Goal: Information Seeking & Learning: Learn about a topic

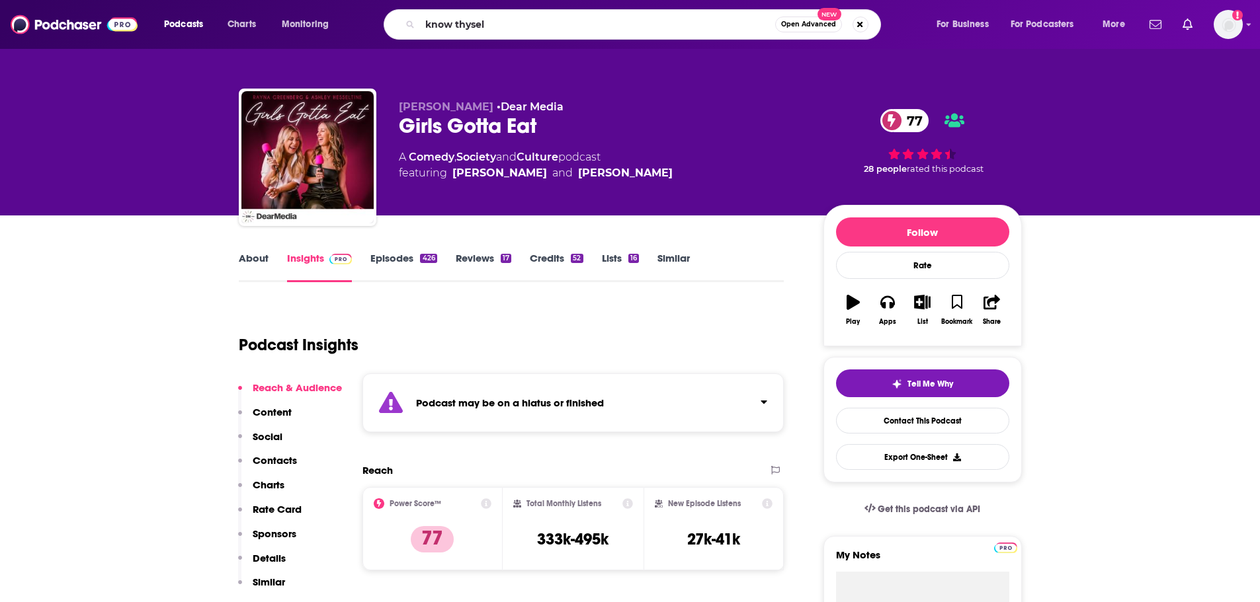
type input "know thyself"
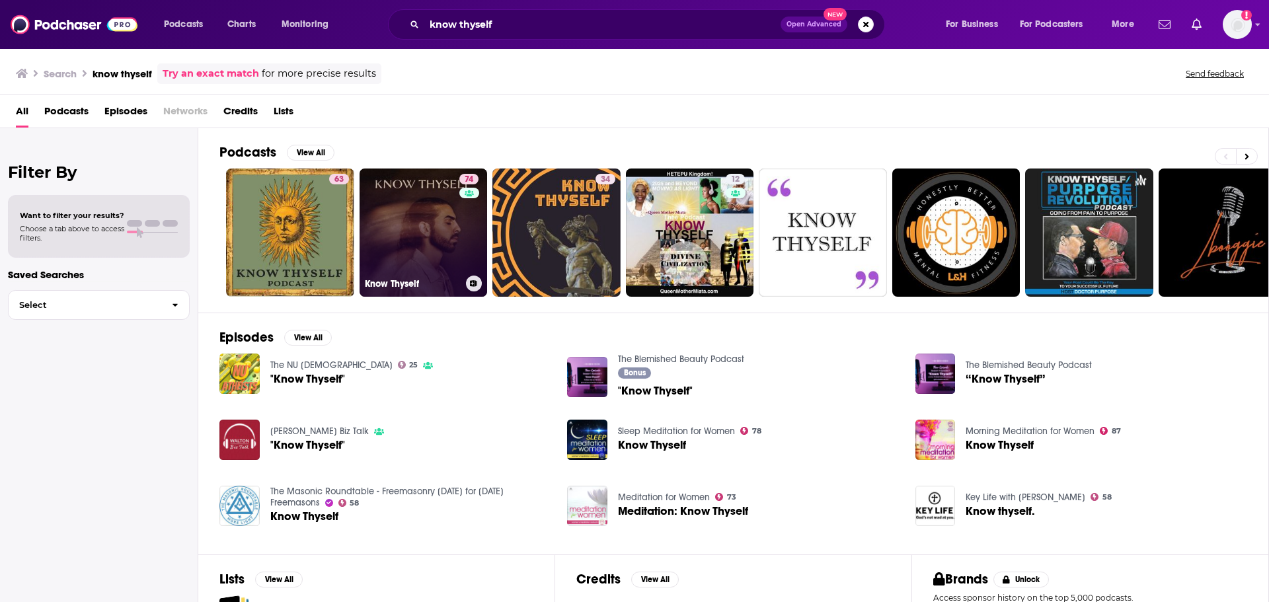
click at [436, 218] on link "74 Know Thyself" at bounding box center [424, 233] width 128 height 128
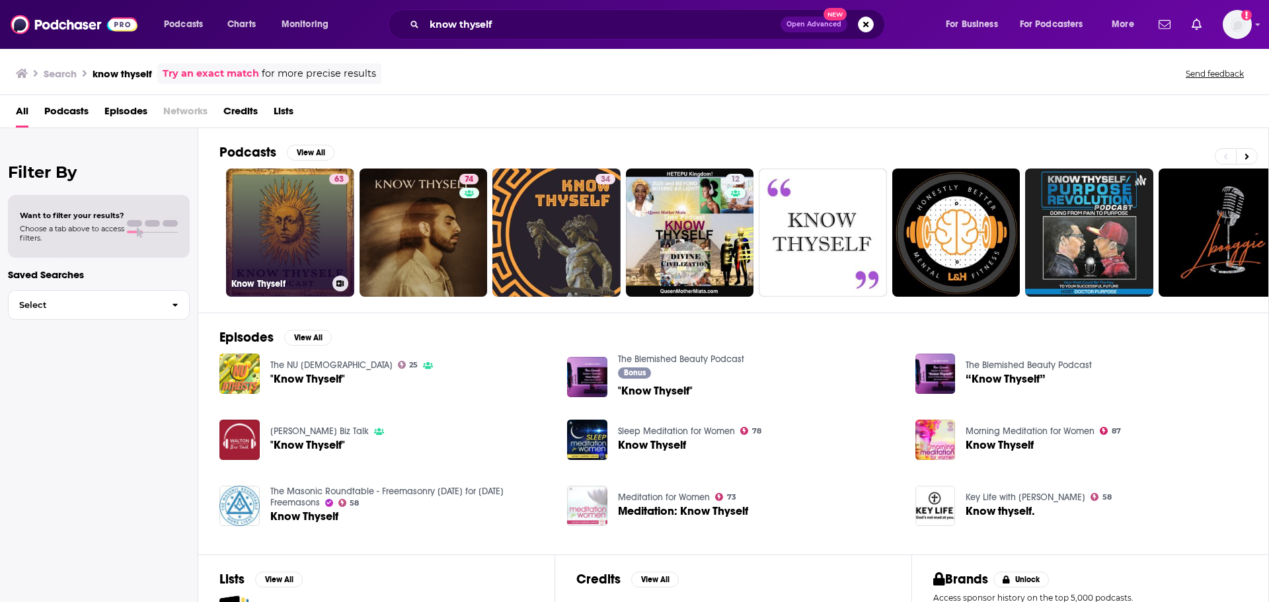
click at [227, 218] on link "63 Know Thyself" at bounding box center [290, 233] width 128 height 128
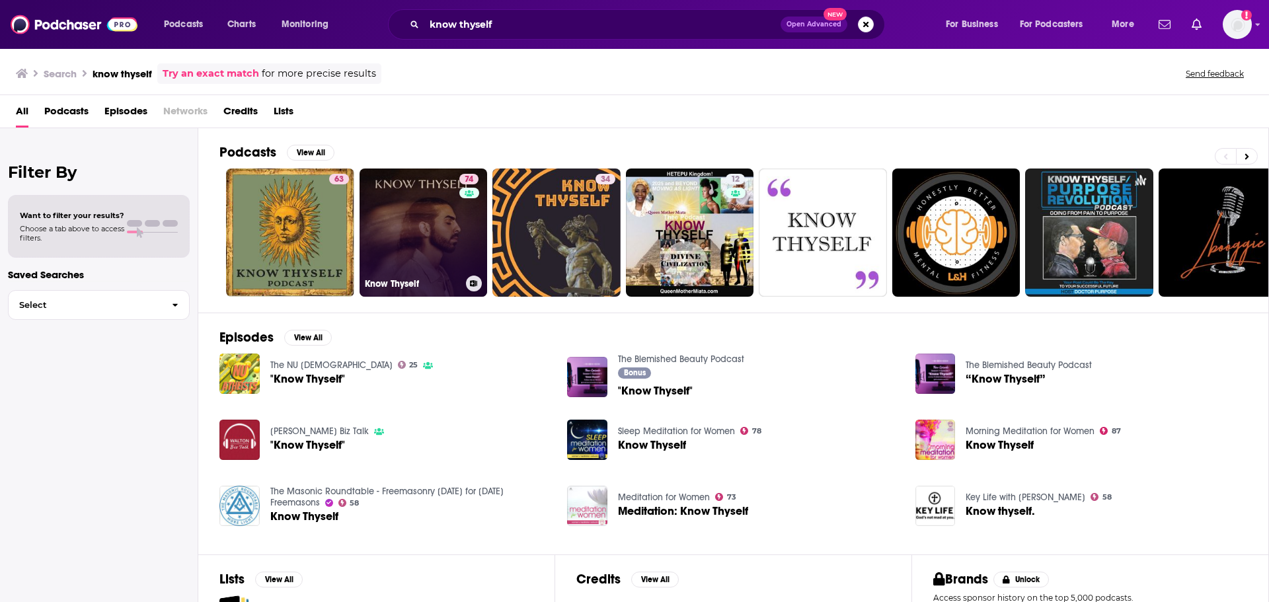
click at [427, 221] on link "74 Know Thyself" at bounding box center [424, 233] width 128 height 128
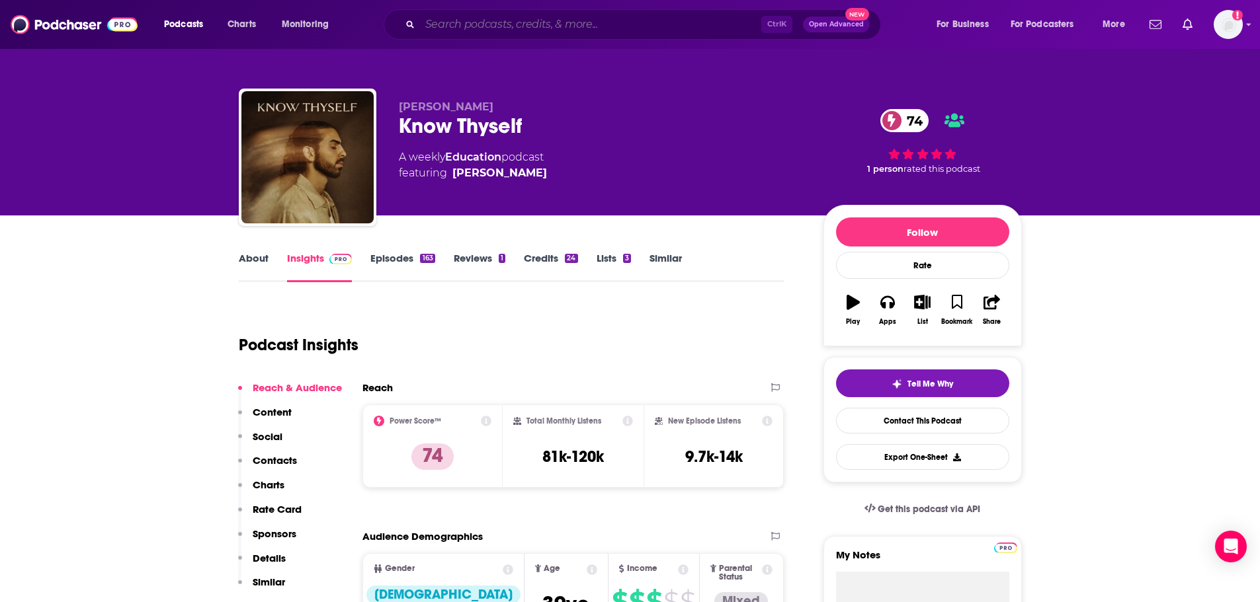
click at [696, 20] on input "Search podcasts, credits, & more..." at bounding box center [590, 24] width 341 height 21
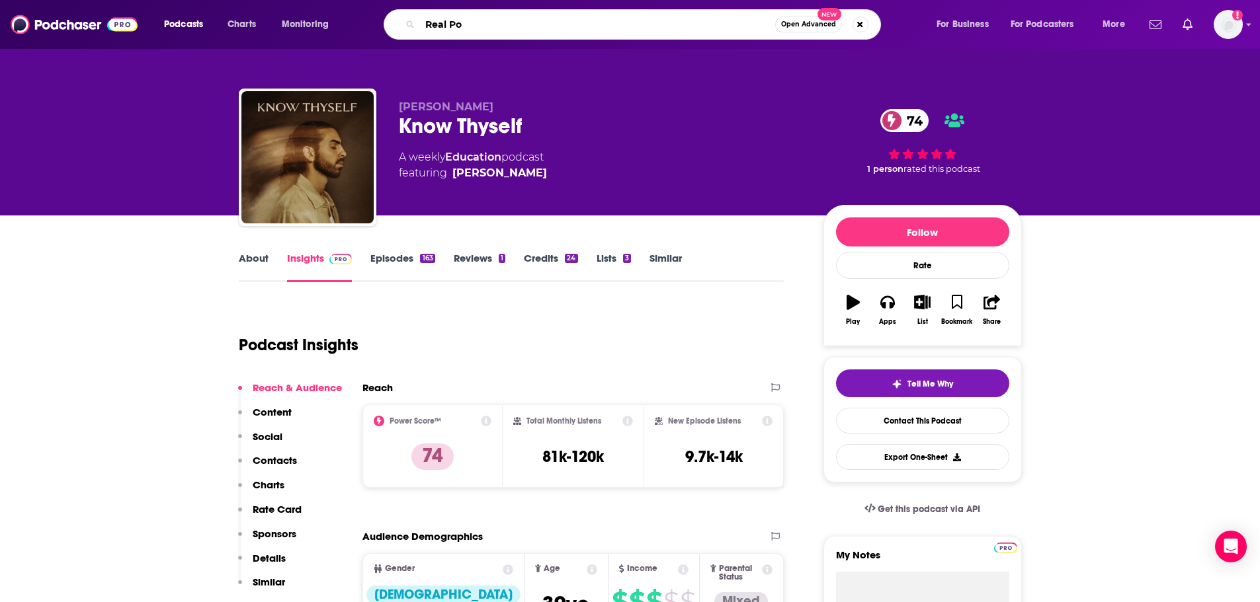
type input "Real Pod"
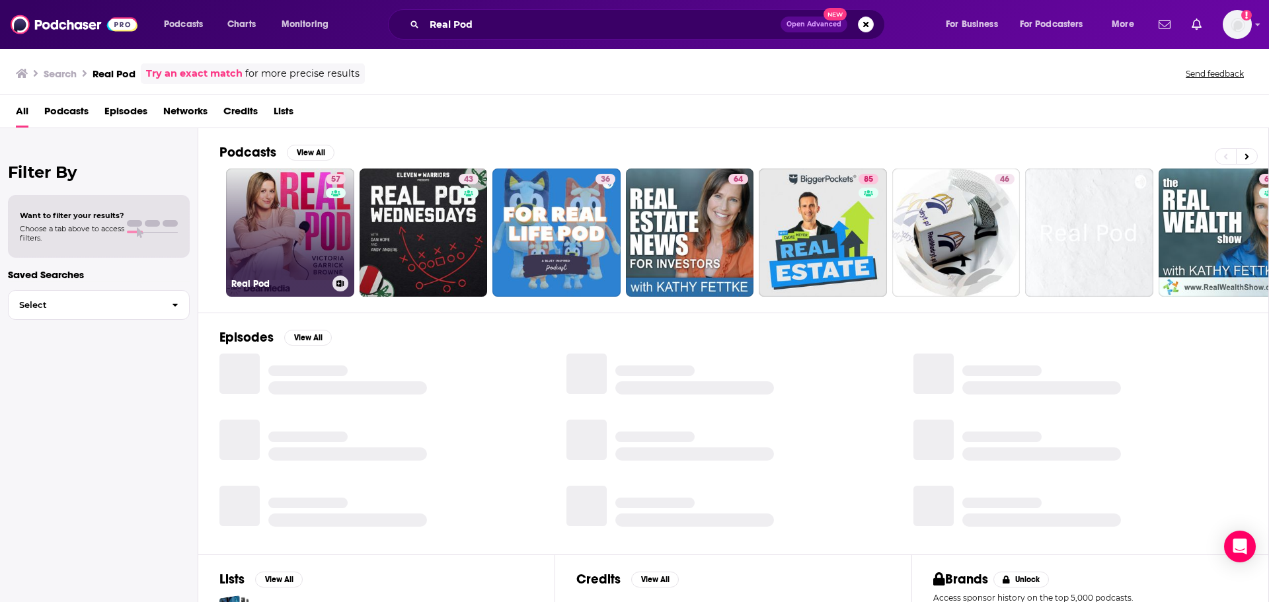
click at [297, 227] on link "57 Real Pod" at bounding box center [290, 233] width 128 height 128
